Goal: Task Accomplishment & Management: Complete application form

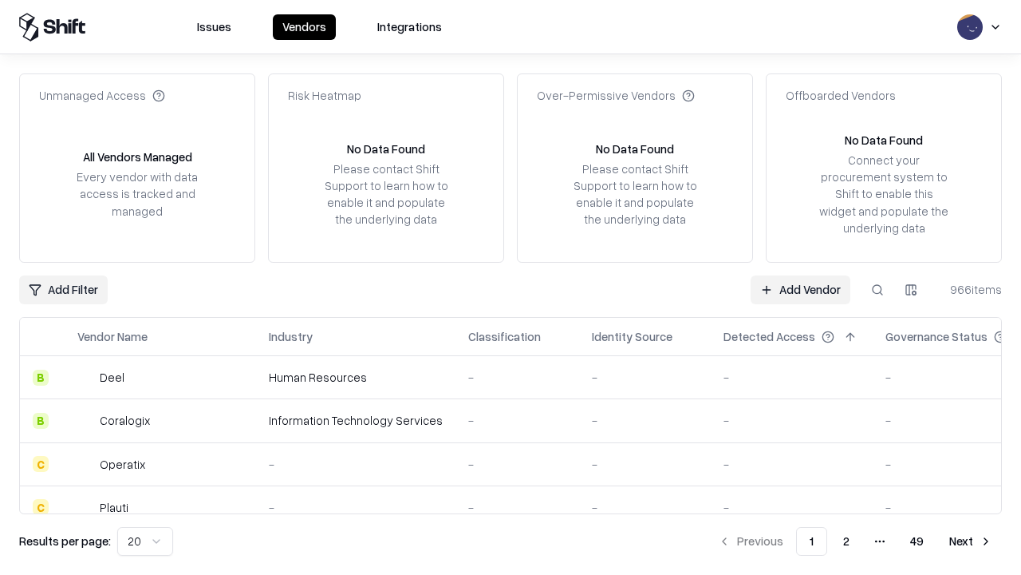
click at [800, 289] on link "Add Vendor" at bounding box center [801, 289] width 100 height 29
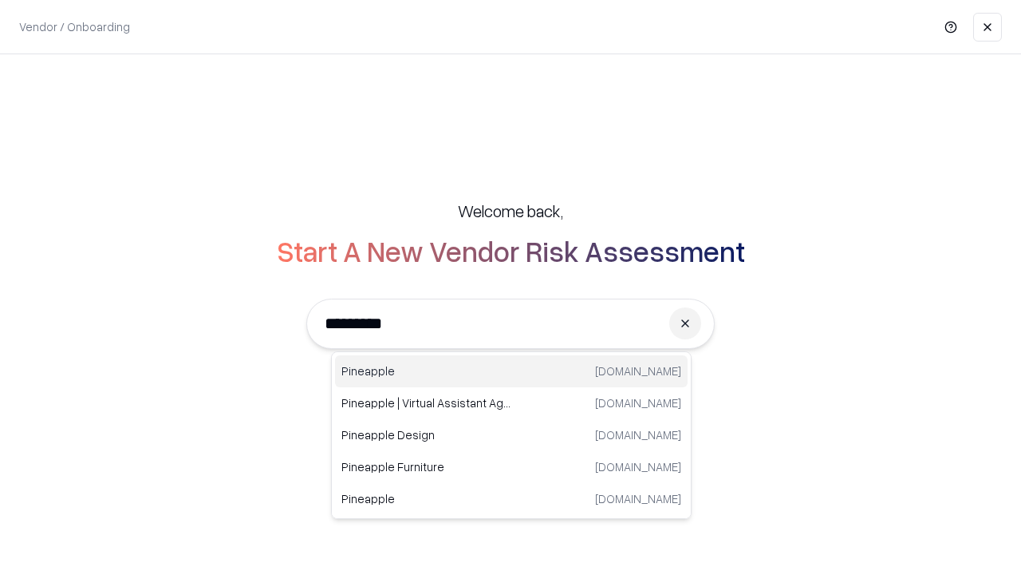
click at [512, 371] on div "Pineapple pineappleenergy.com" at bounding box center [511, 371] width 353 height 32
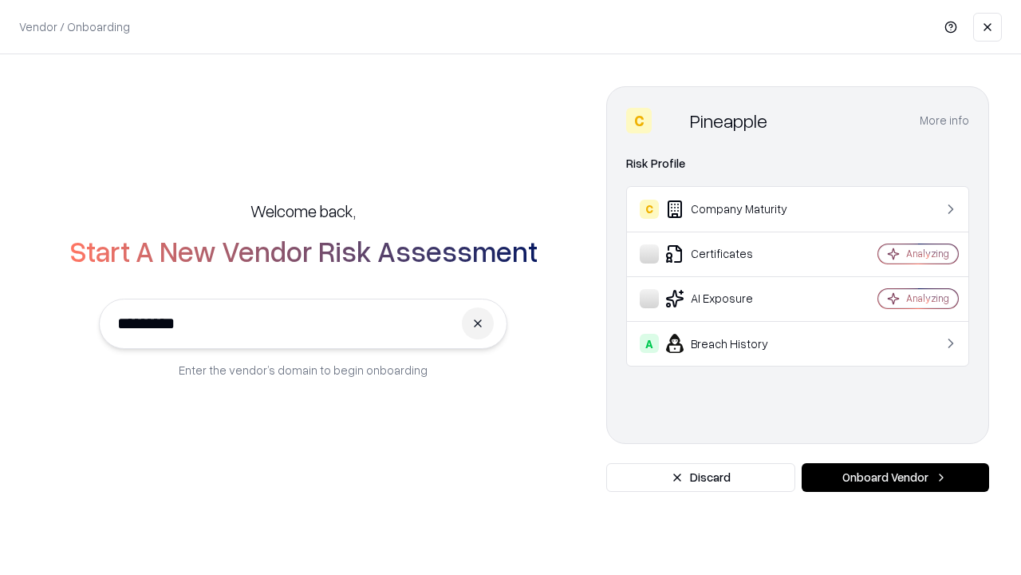
type input "*********"
click at [895, 477] on button "Onboard Vendor" at bounding box center [896, 477] width 188 height 29
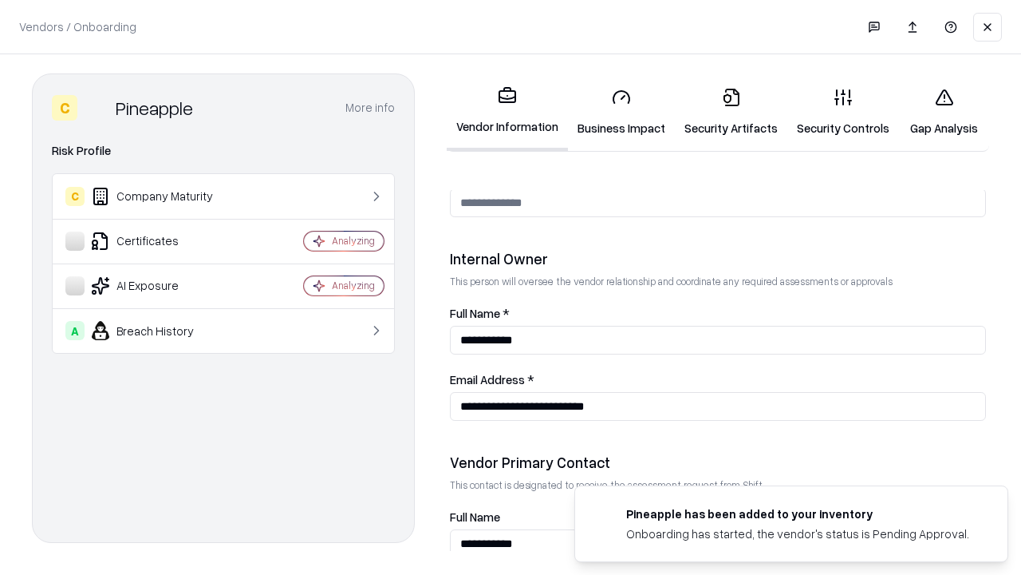
scroll to position [827, 0]
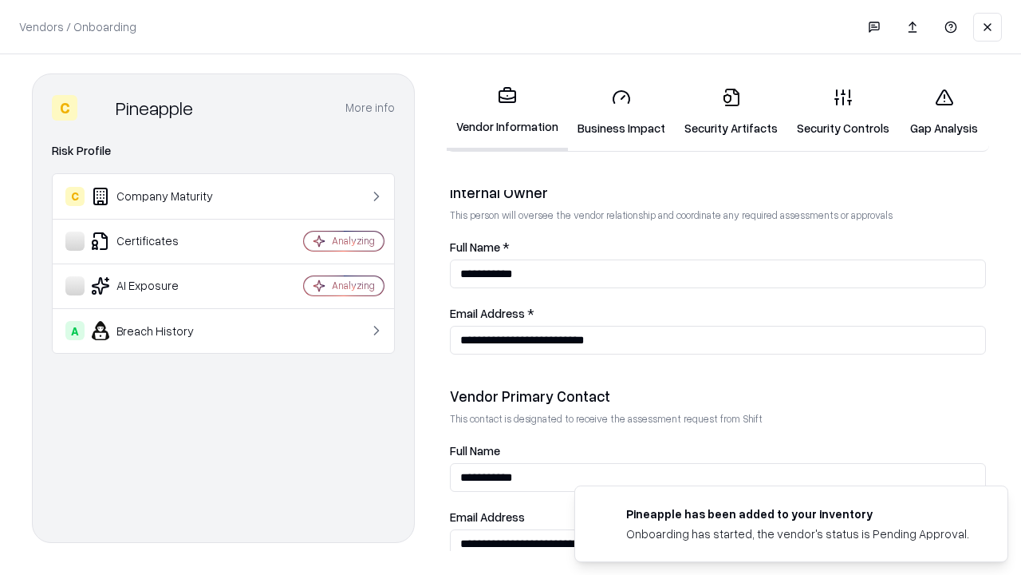
click at [731, 112] on link "Security Artifacts" at bounding box center [731, 112] width 113 height 74
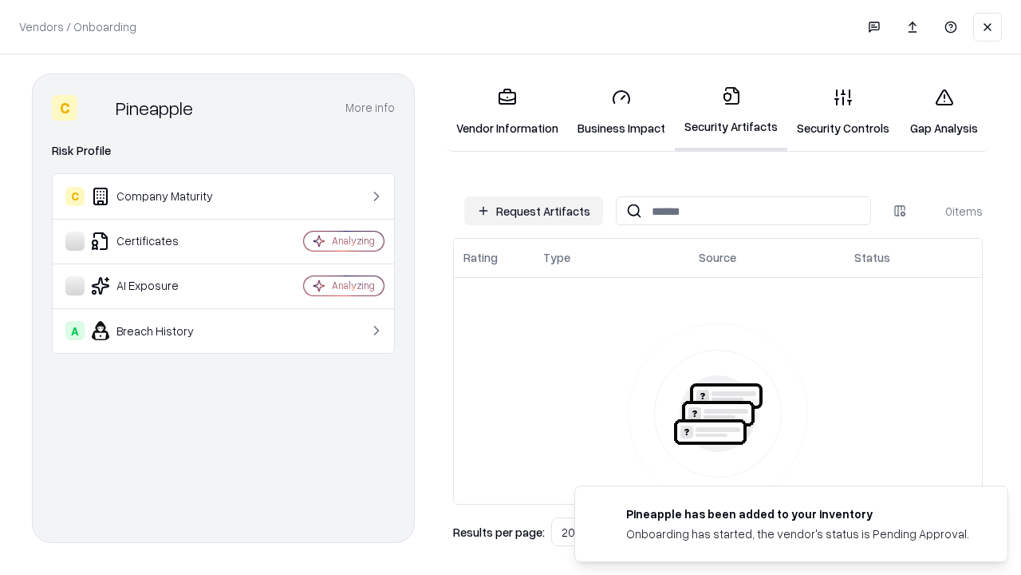
click at [534, 211] on button "Request Artifacts" at bounding box center [533, 210] width 139 height 29
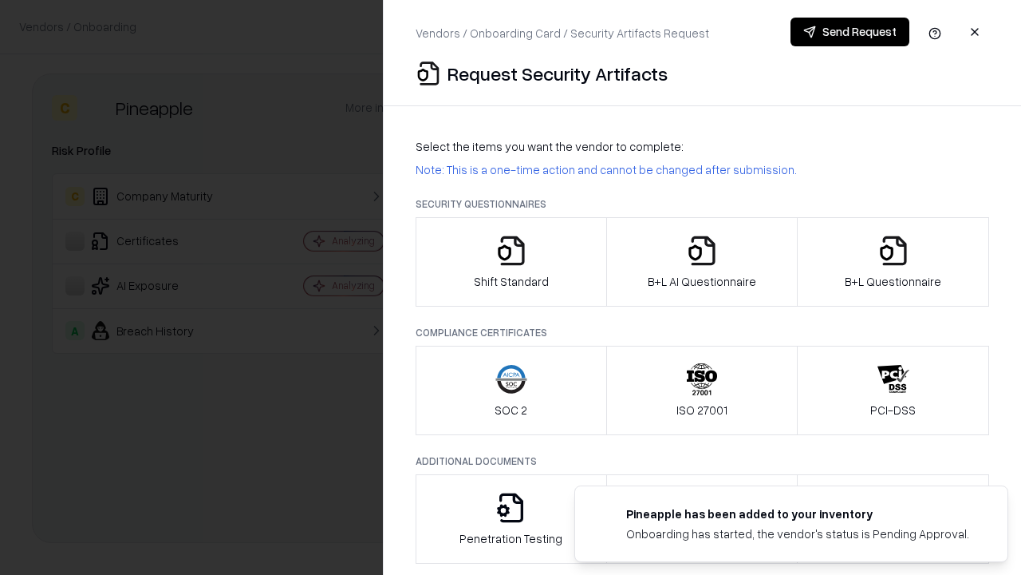
click at [893, 262] on icon "button" at bounding box center [894, 251] width 32 height 32
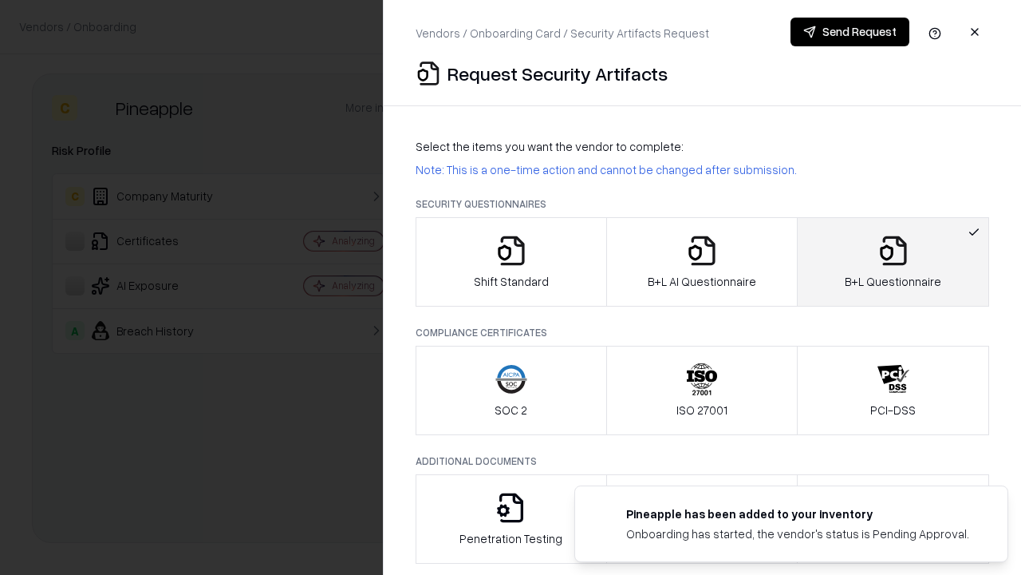
click at [701, 262] on icon "button" at bounding box center [702, 251] width 32 height 32
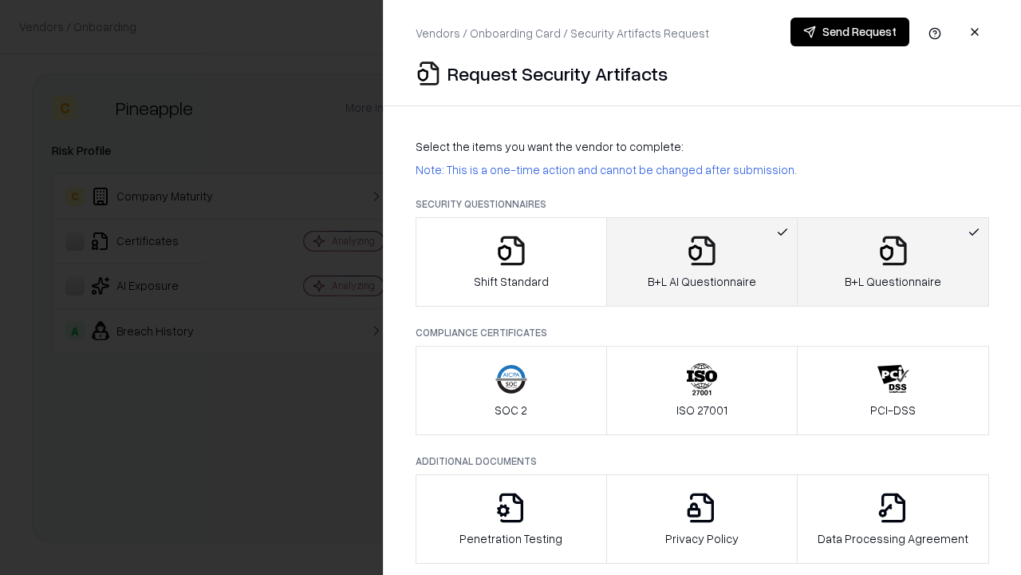
click at [850, 32] on button "Send Request" at bounding box center [850, 32] width 119 height 29
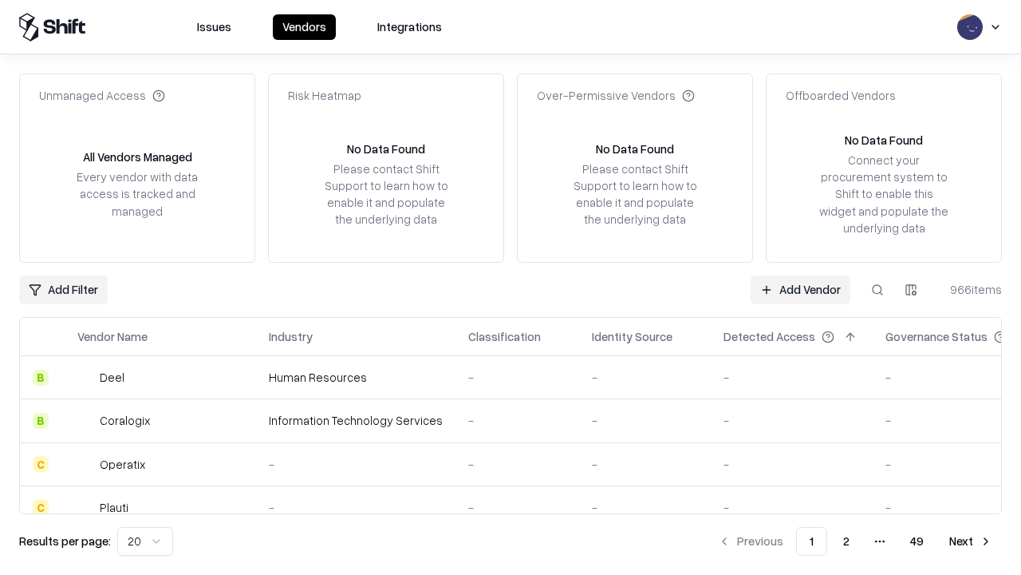
click at [878, 289] on button at bounding box center [877, 289] width 29 height 29
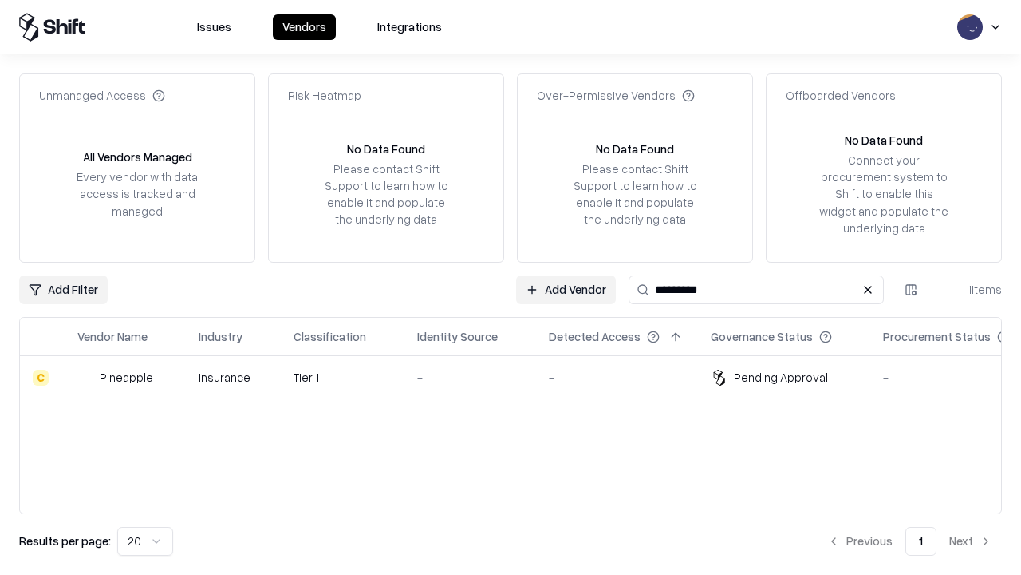
type input "*********"
click at [520, 377] on div "-" at bounding box center [470, 377] width 106 height 17
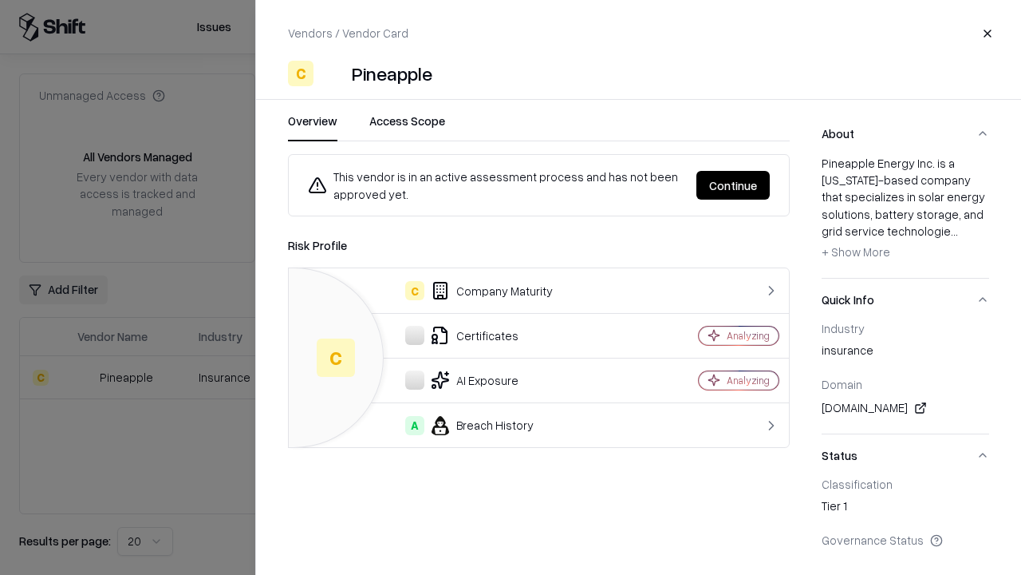
click at [733, 185] on button "Continue" at bounding box center [733, 185] width 73 height 29
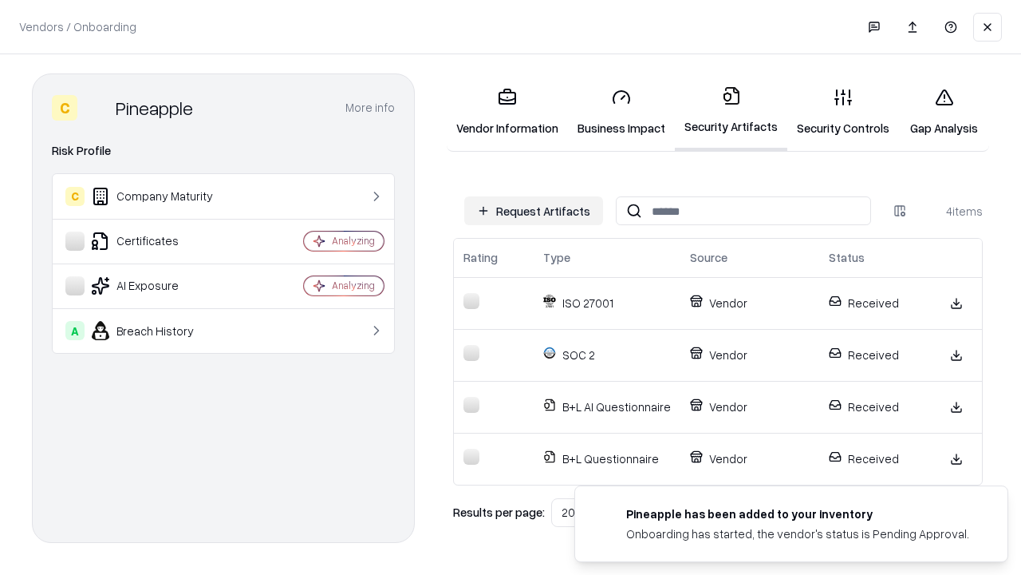
click at [944, 112] on link "Gap Analysis" at bounding box center [944, 112] width 90 height 74
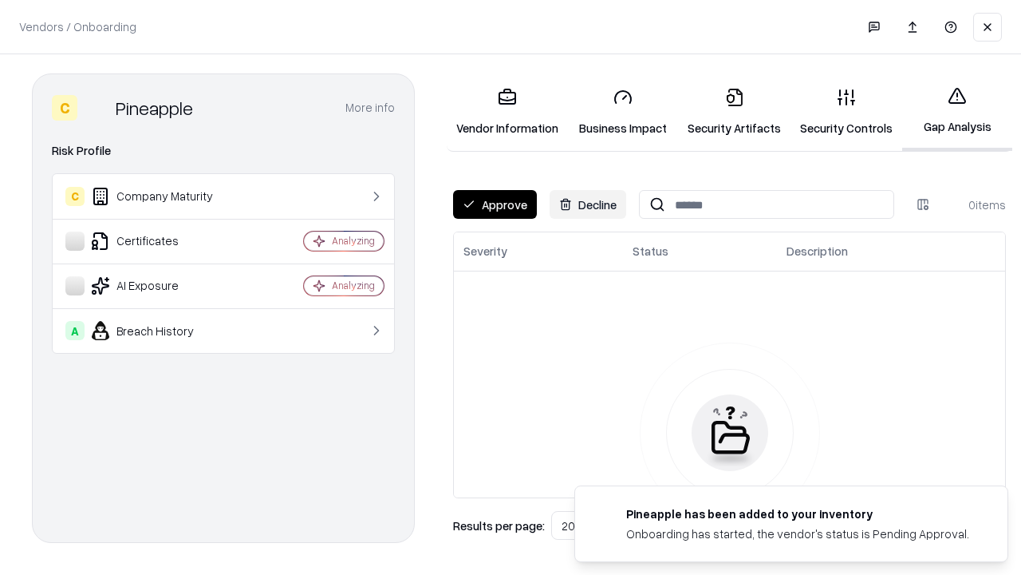
click at [495, 204] on button "Approve" at bounding box center [495, 204] width 84 height 29
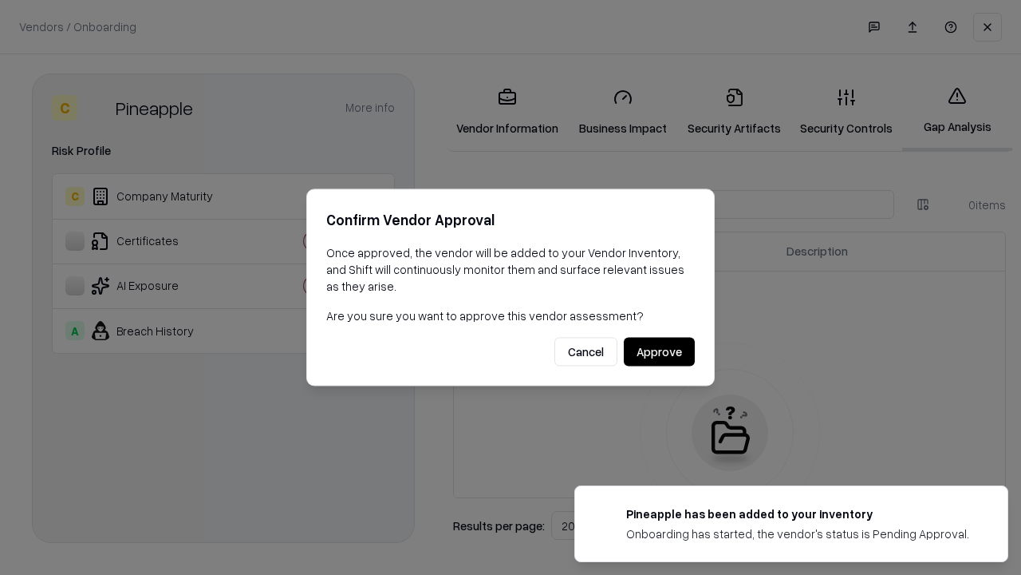
click at [659, 351] on button "Approve" at bounding box center [659, 352] width 71 height 29
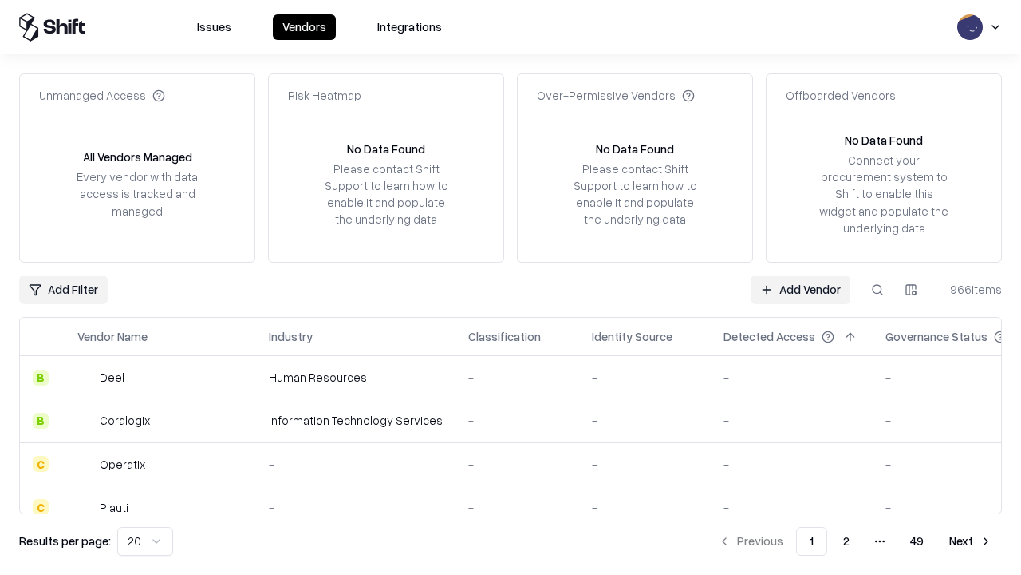
type input "*********"
click at [800, 289] on link "Add Vendor" at bounding box center [801, 289] width 100 height 29
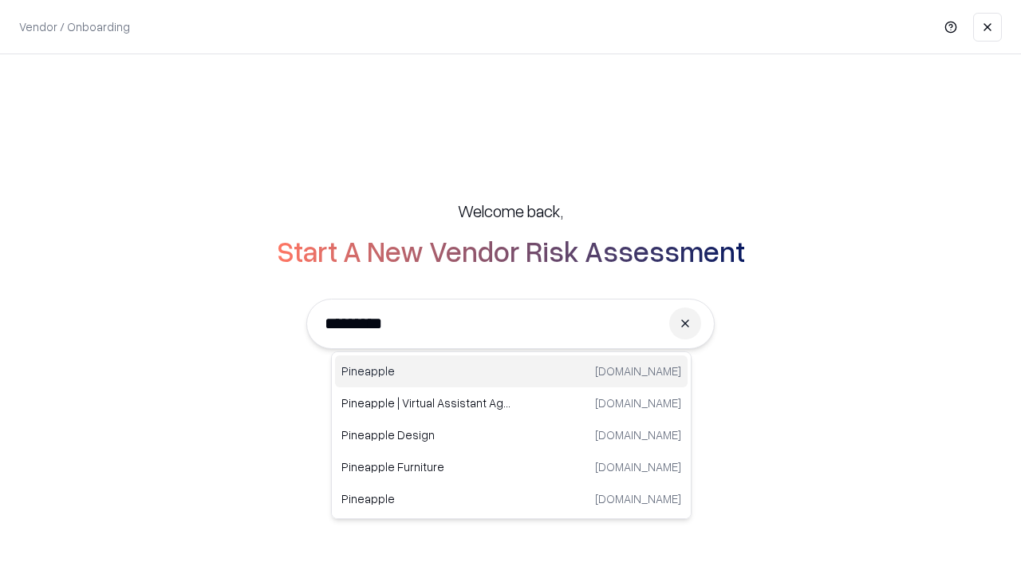
click at [512, 371] on div "Pineapple pineappleenergy.com" at bounding box center [511, 371] width 353 height 32
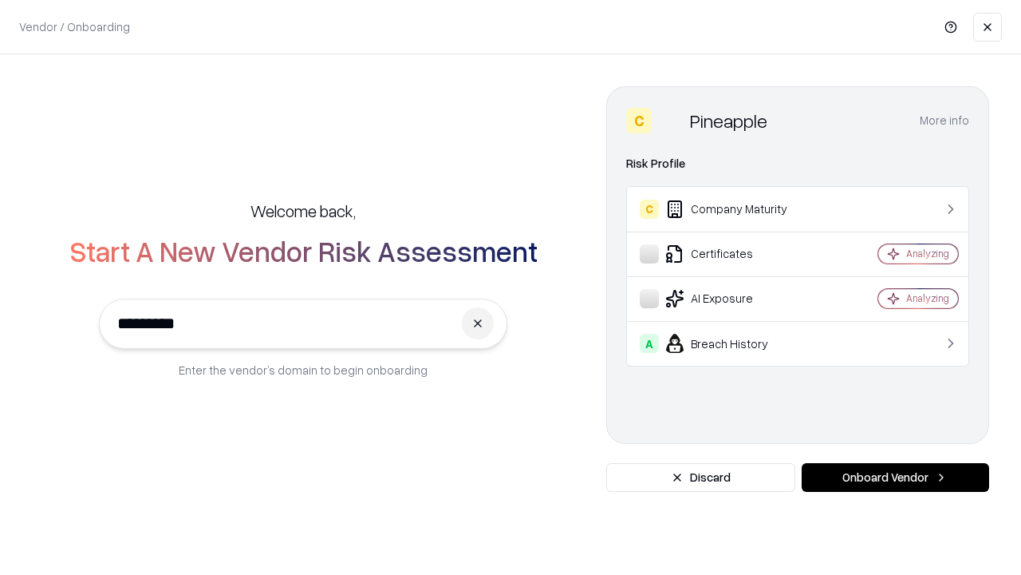
type input "*********"
click at [895, 477] on button "Onboard Vendor" at bounding box center [896, 477] width 188 height 29
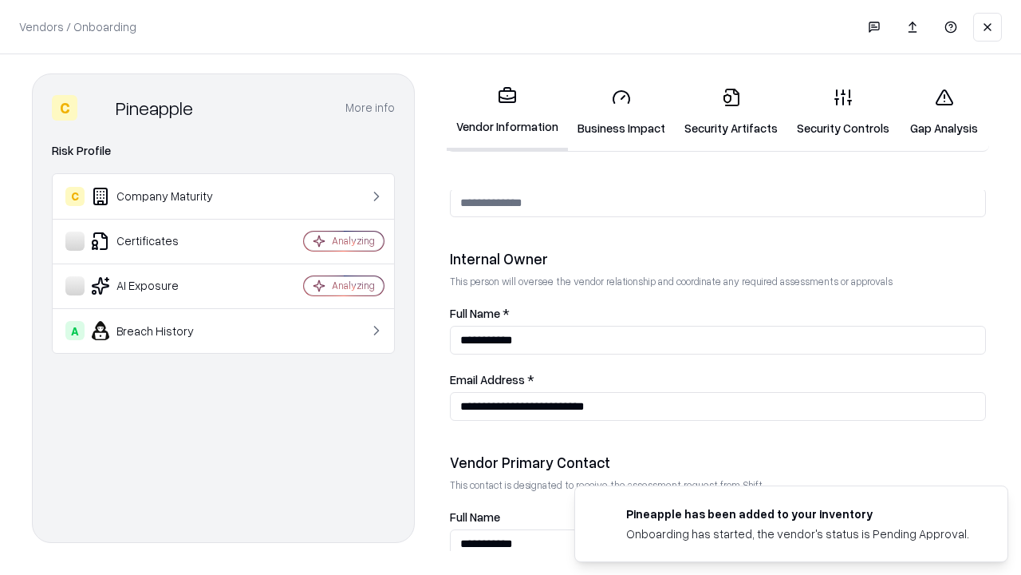
scroll to position [827, 0]
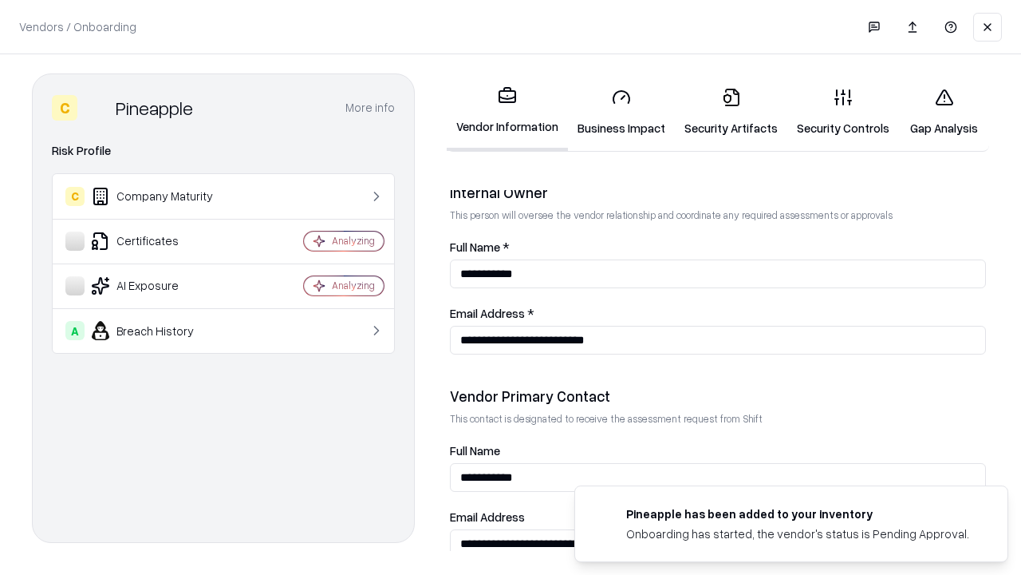
click at [944, 112] on link "Gap Analysis" at bounding box center [944, 112] width 90 height 74
